Goal: Navigation & Orientation: Find specific page/section

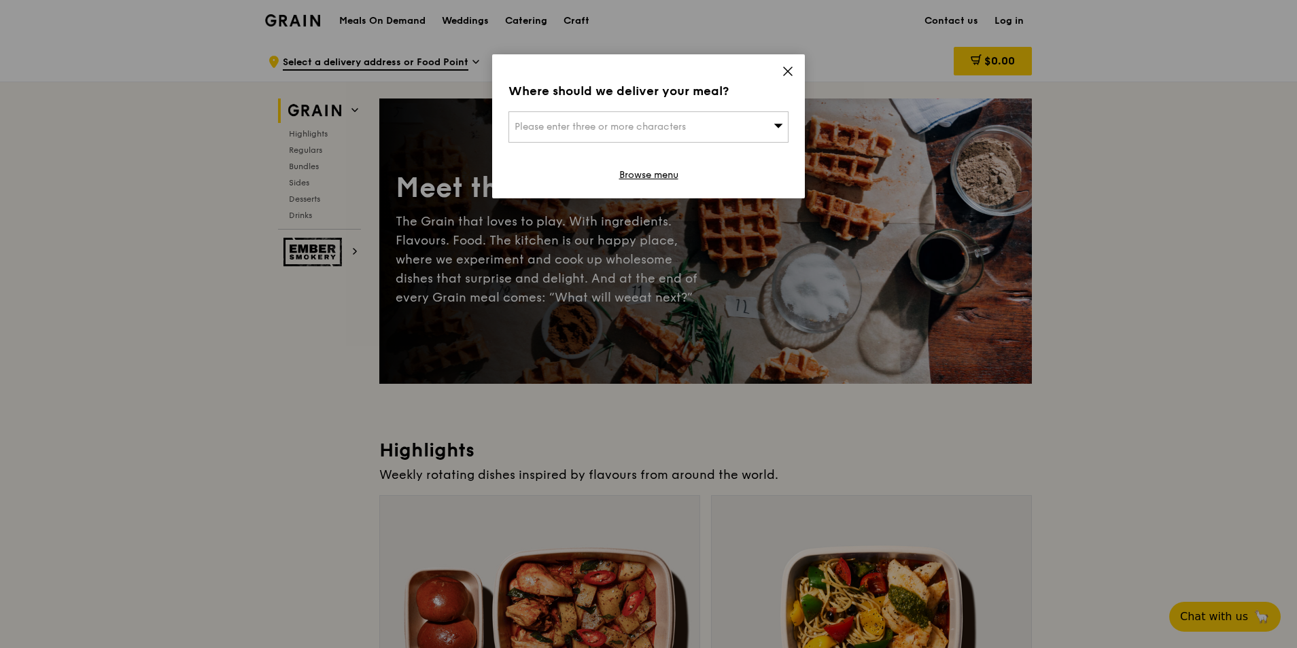
click at [786, 71] on icon at bounding box center [788, 71] width 12 height 12
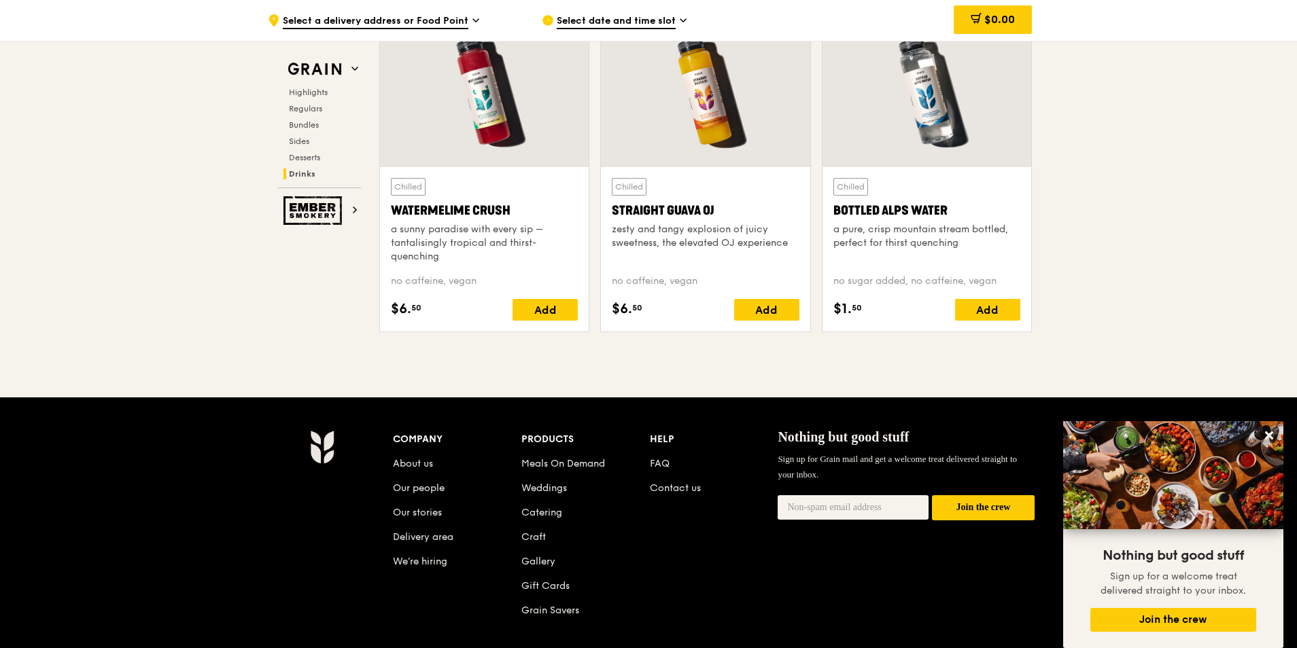
scroll to position [5438, 0]
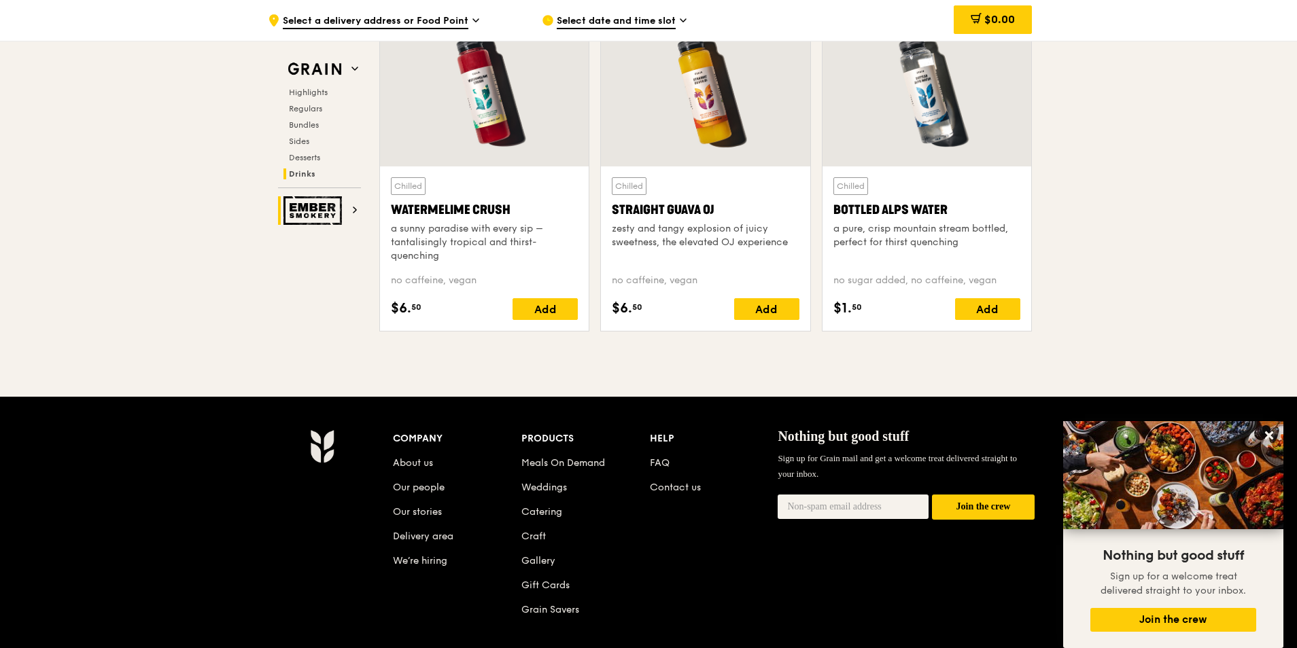
click at [303, 208] on img at bounding box center [314, 210] width 63 height 29
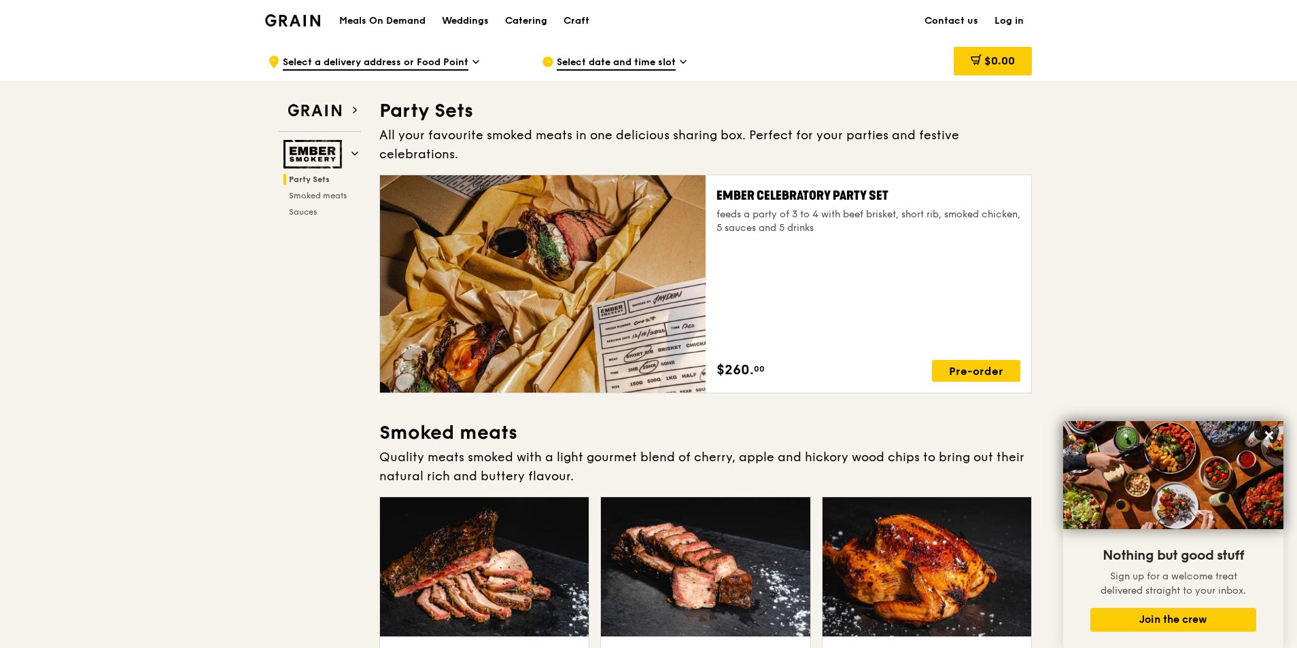
click at [481, 60] on div ".cls-1 { fill: none; stroke: #fff; stroke-linecap: round; stroke-linejoin: roun…" at bounding box center [394, 61] width 252 height 41
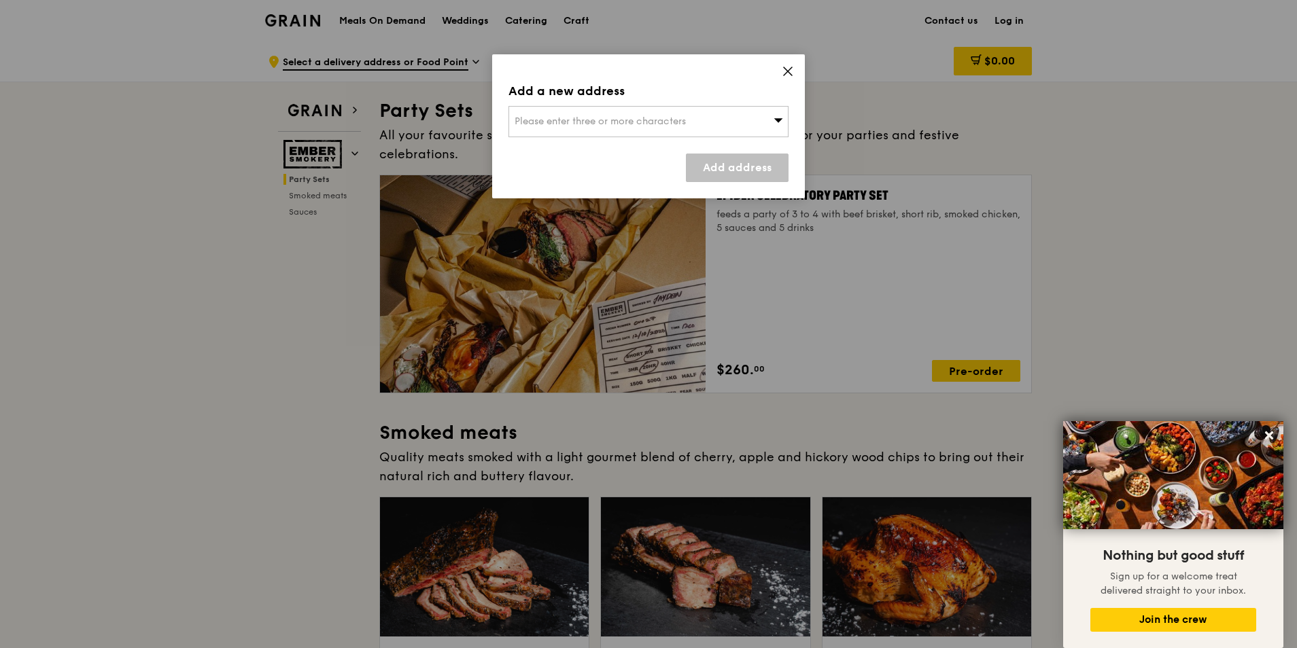
click at [765, 127] on div "Please enter three or more characters" at bounding box center [648, 121] width 280 height 31
click at [789, 71] on icon at bounding box center [788, 71] width 12 height 12
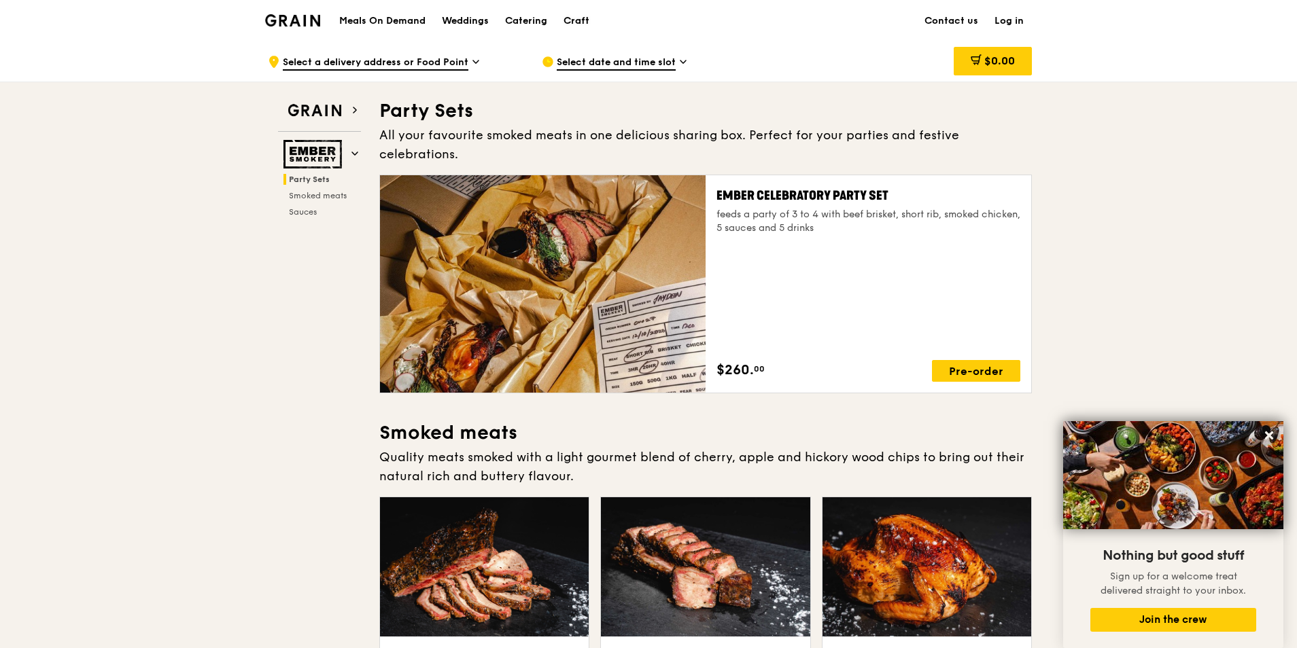
click at [574, 20] on div "Craft" at bounding box center [577, 21] width 26 height 41
